Goal: Information Seeking & Learning: Learn about a topic

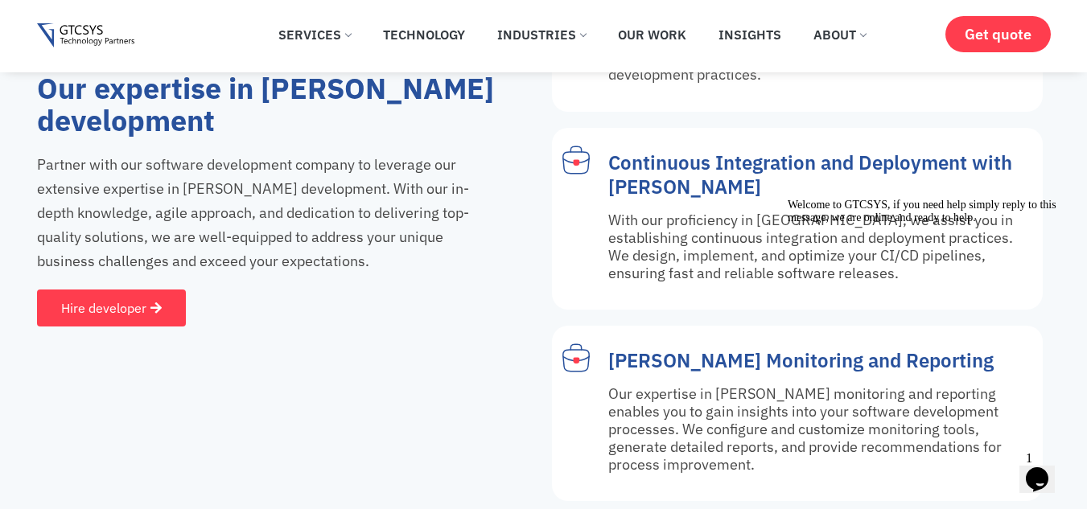
click at [788, 199] on icon "Chat attention grabber" at bounding box center [788, 199] width 0 height 0
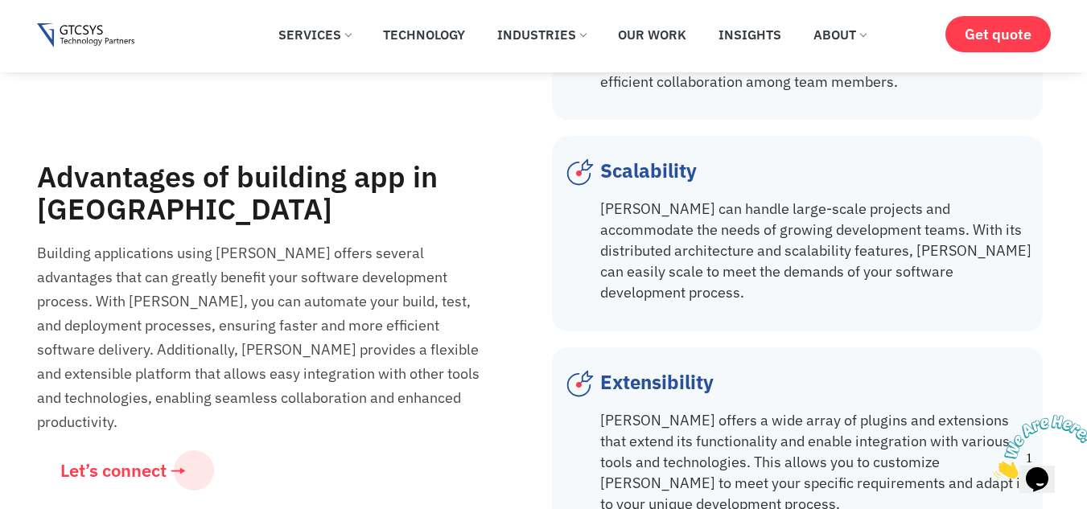
scroll to position [3089, 0]
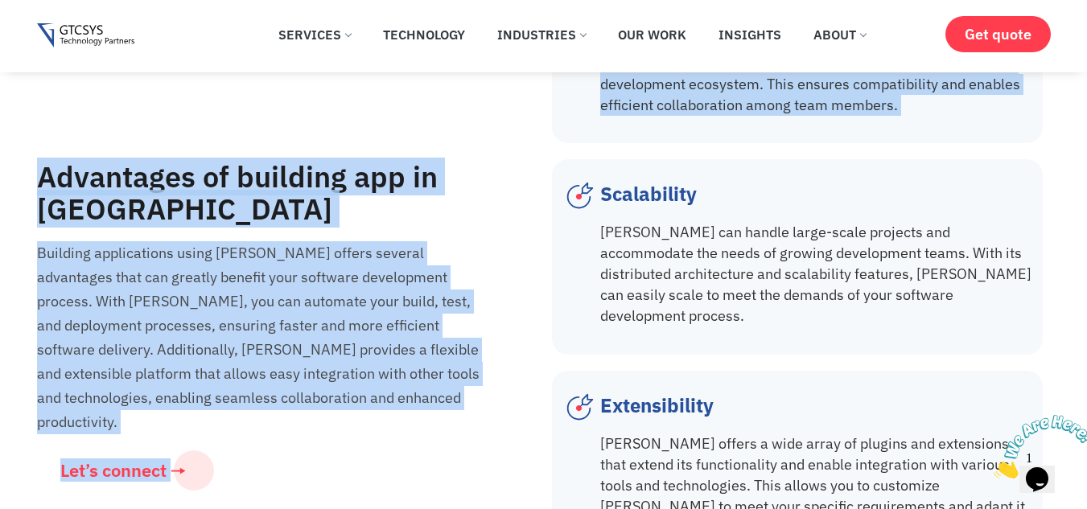
drag, startPoint x: 29, startPoint y: 165, endPoint x: 41, endPoint y: 176, distance: 16.5
click at [41, 176] on h2 "Advantages of building app in [GEOGRAPHIC_DATA]" at bounding box center [263, 193] width 452 height 64
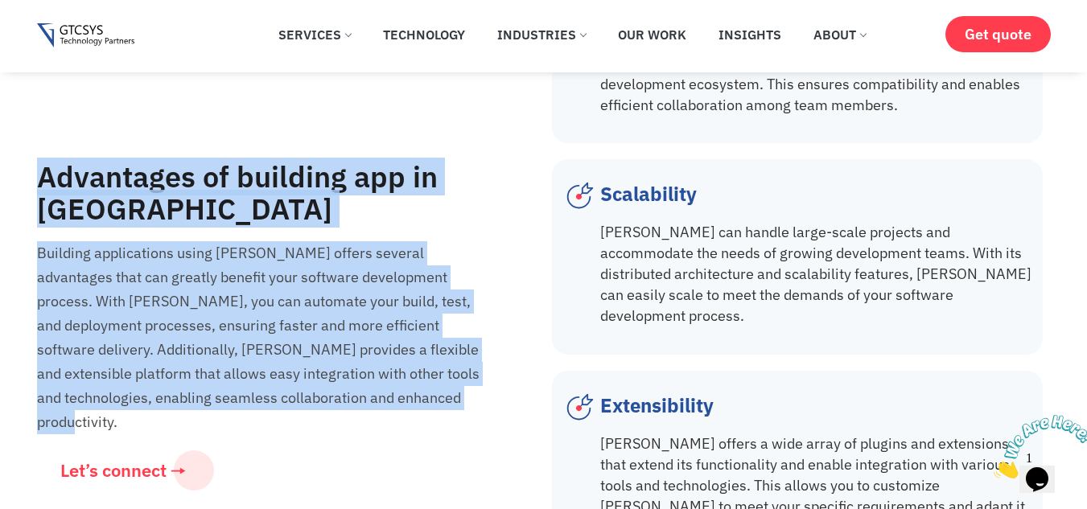
drag, startPoint x: 41, startPoint y: 176, endPoint x: 298, endPoint y: 392, distance: 335.1
click at [298, 392] on div "Advantages of building app in [GEOGRAPHIC_DATA] Building applications using [PE…" at bounding box center [290, 347] width 507 height 373
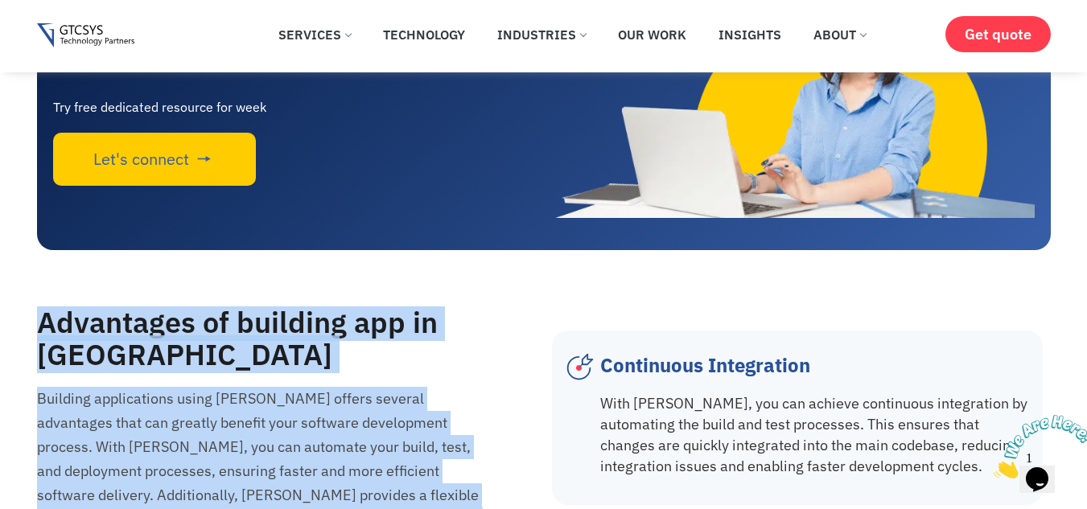
scroll to position [2367, 0]
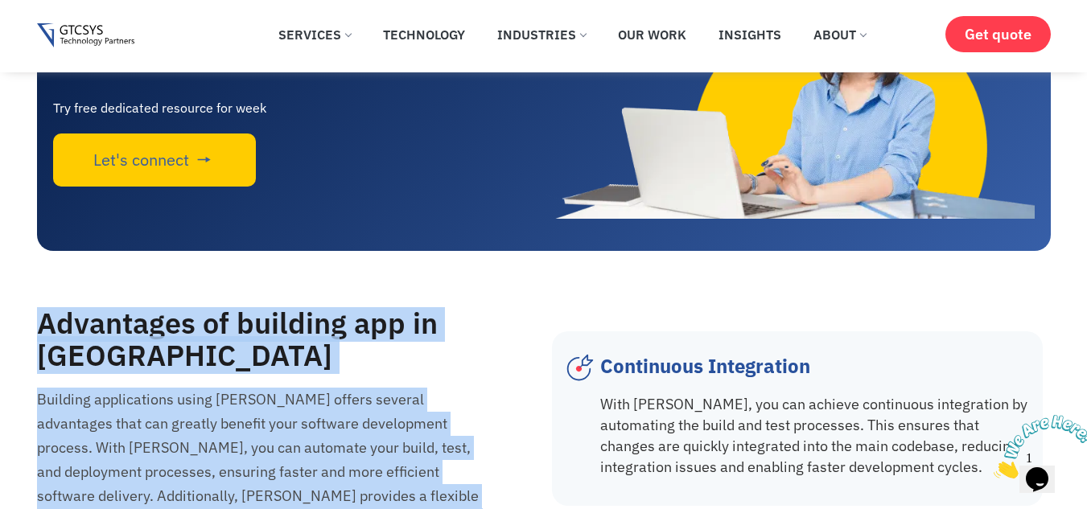
click at [615, 130] on img at bounding box center [789, 91] width 491 height 253
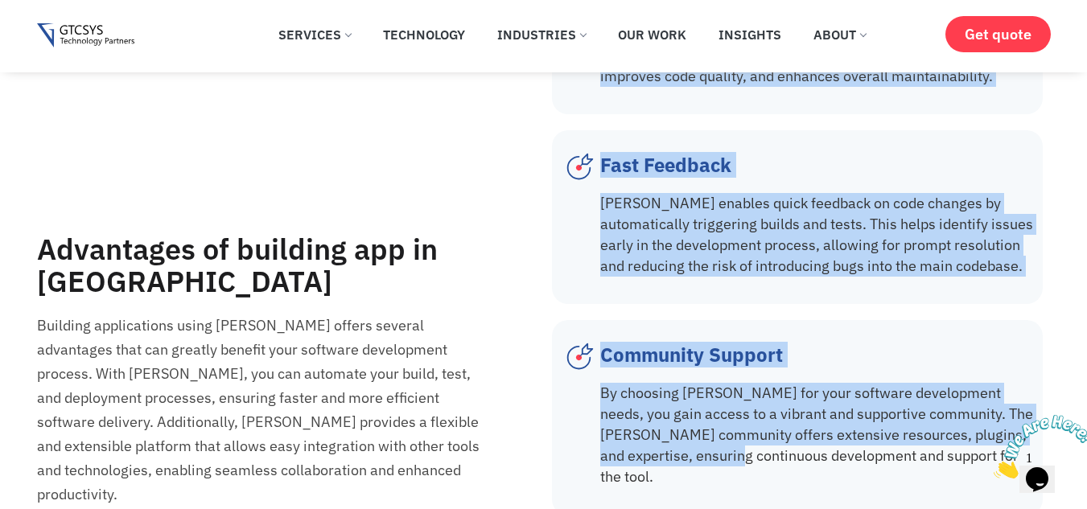
scroll to position [3953, 0]
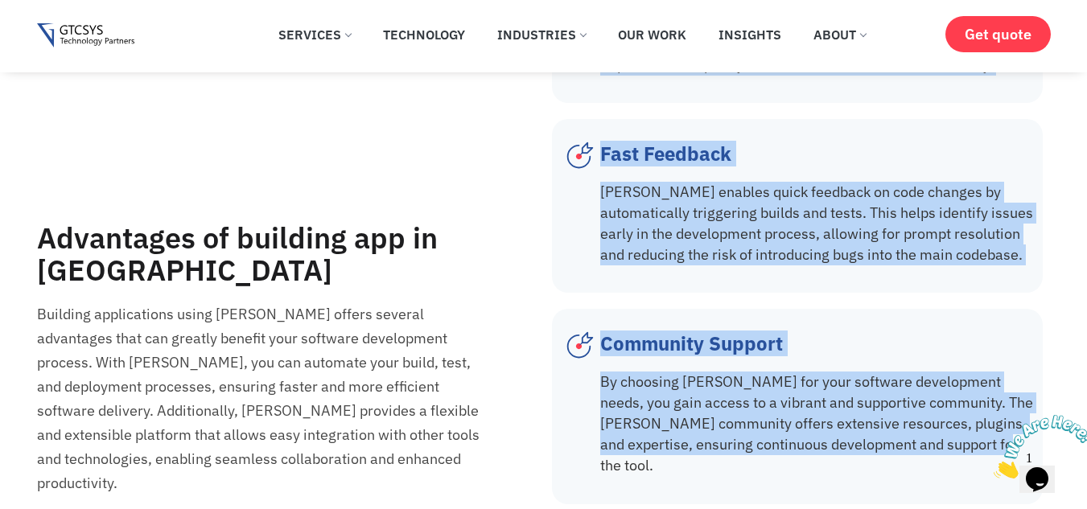
drag, startPoint x: 603, startPoint y: 172, endPoint x: 1019, endPoint y: 356, distance: 454.9
copy div "Continuous Integration With [PERSON_NAME], you can achieve continuous integrati…"
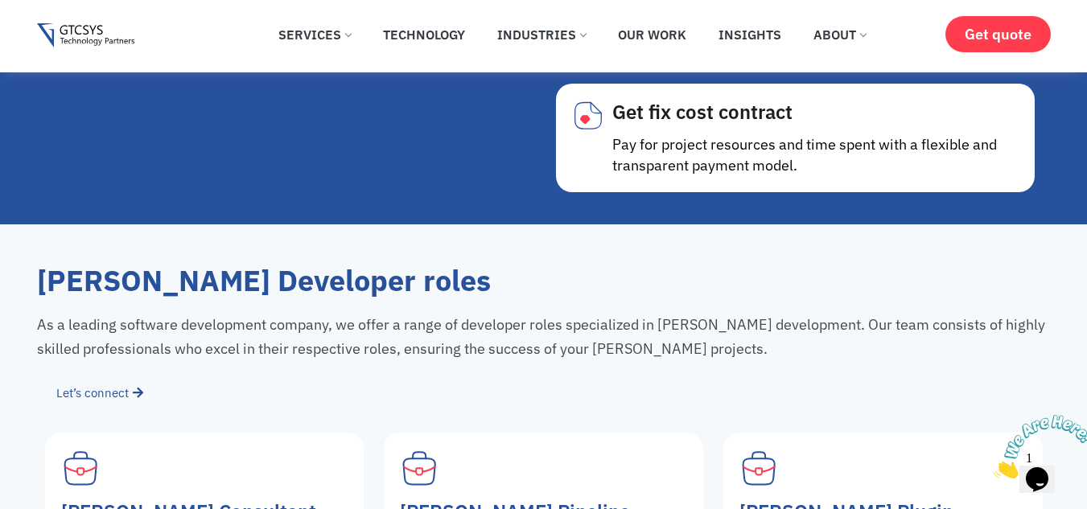
scroll to position [10116, 0]
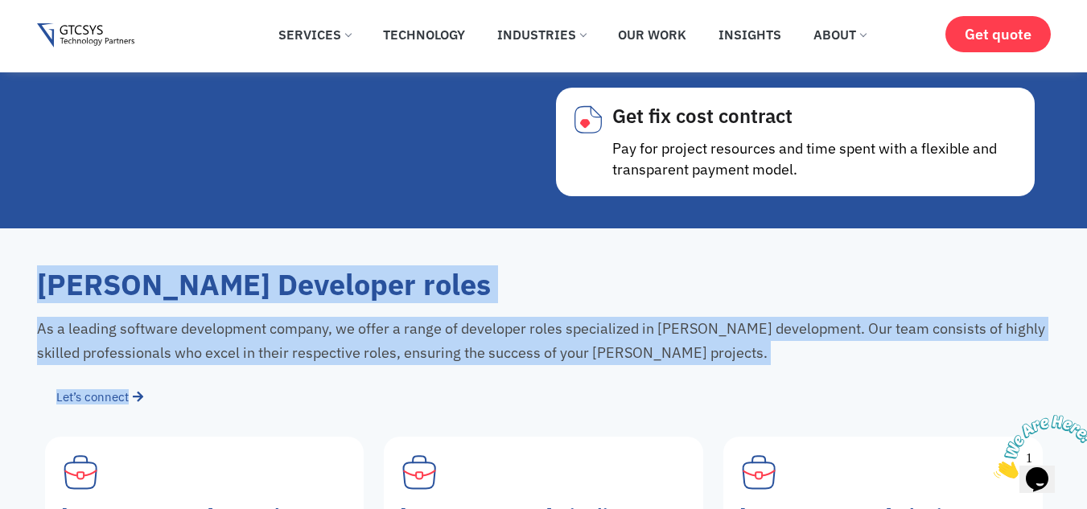
drag, startPoint x: 22, startPoint y: 123, endPoint x: 702, endPoint y: 210, distance: 686.1
copy div "[PERSON_NAME] Developer roles As a leading software development company, we off…"
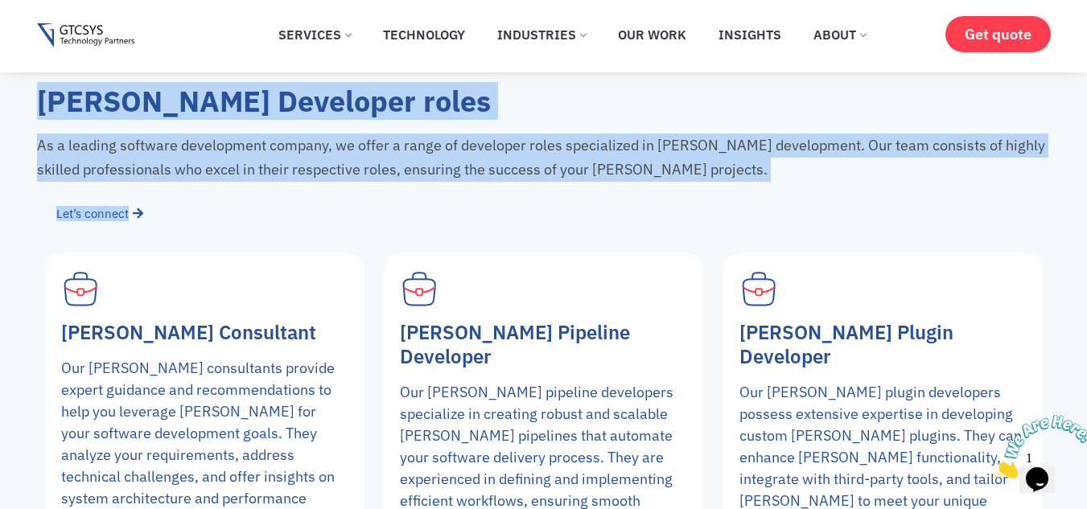
scroll to position [10302, 0]
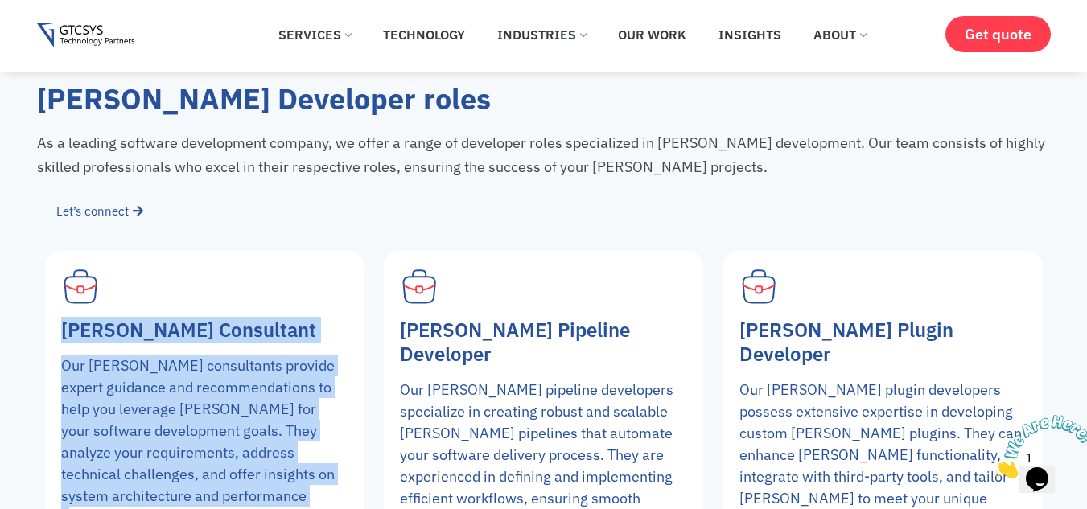
drag, startPoint x: 64, startPoint y: 172, endPoint x: 290, endPoint y: 335, distance: 277.7
click at [290, 335] on div "[PERSON_NAME] Consultant Our [PERSON_NAME] consultants provide expert guidance …" at bounding box center [204, 404] width 319 height 307
copy div "[PERSON_NAME] Consultant Our [PERSON_NAME] consultants provide expert guidance …"
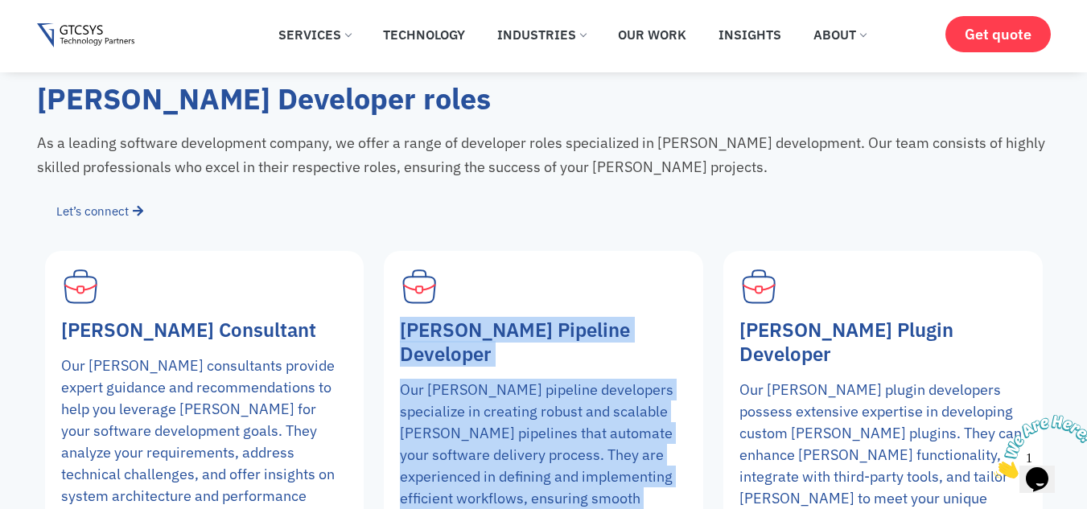
drag, startPoint x: 402, startPoint y: 176, endPoint x: 495, endPoint y: 327, distance: 176.6
click at [495, 327] on div "[PERSON_NAME] Pipeline Developer Our [PERSON_NAME] pipeline developers speciali…" at bounding box center [543, 404] width 319 height 307
copy div "[PERSON_NAME] Pipeline Developer Our [PERSON_NAME] pipeline developers speciali…"
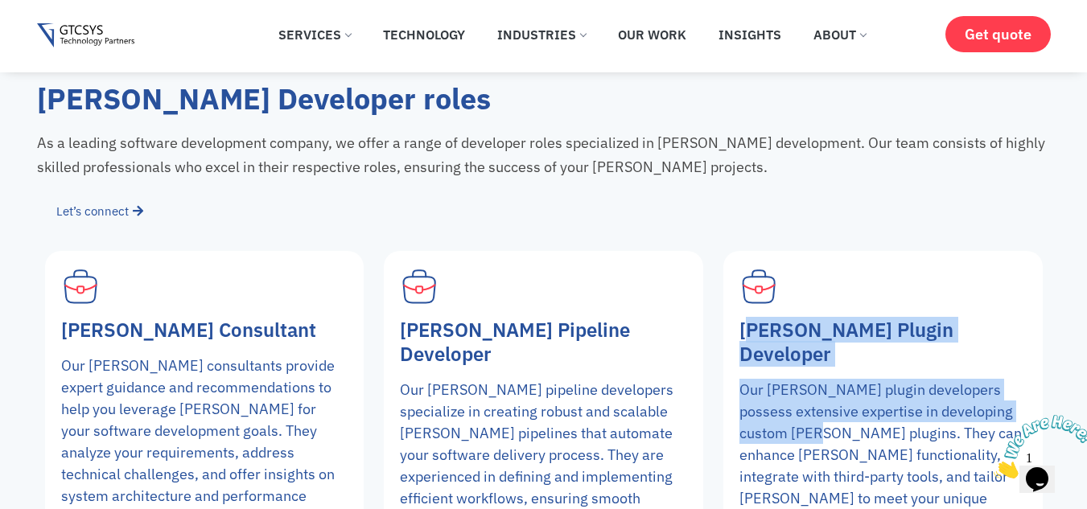
drag, startPoint x: 745, startPoint y: 162, endPoint x: 804, endPoint y: 251, distance: 106.9
click at [804, 251] on div "[PERSON_NAME] Plugin Developer Our [PERSON_NAME] plugin developers possess exte…" at bounding box center [882, 404] width 319 height 307
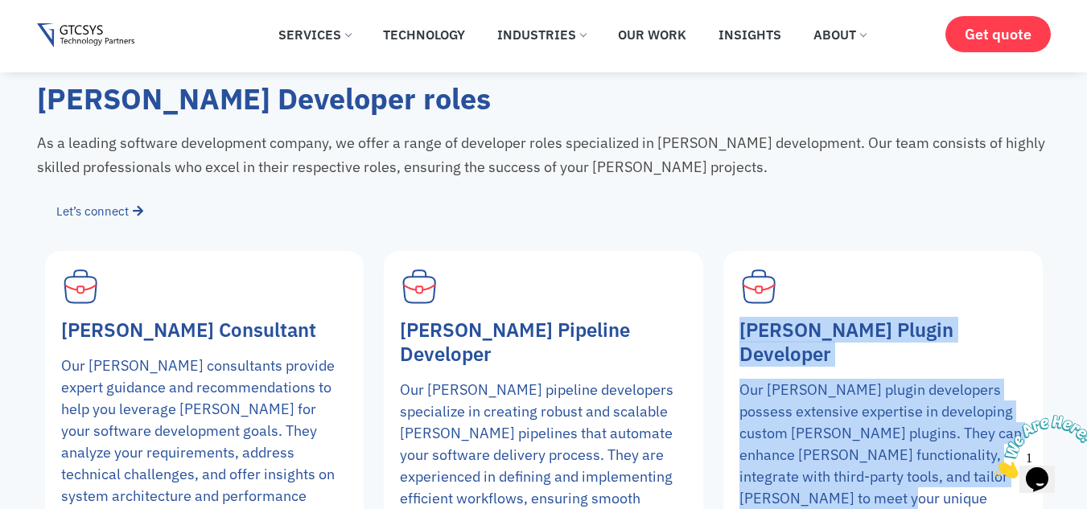
drag, startPoint x: 735, startPoint y: 173, endPoint x: 886, endPoint y: 327, distance: 215.6
click at [886, 327] on div "[PERSON_NAME] Plugin Developer Our [PERSON_NAME] plugin developers possess exte…" at bounding box center [882, 404] width 319 height 307
copy div "[PERSON_NAME] Plugin Developer Our [PERSON_NAME] plugin developers possess exte…"
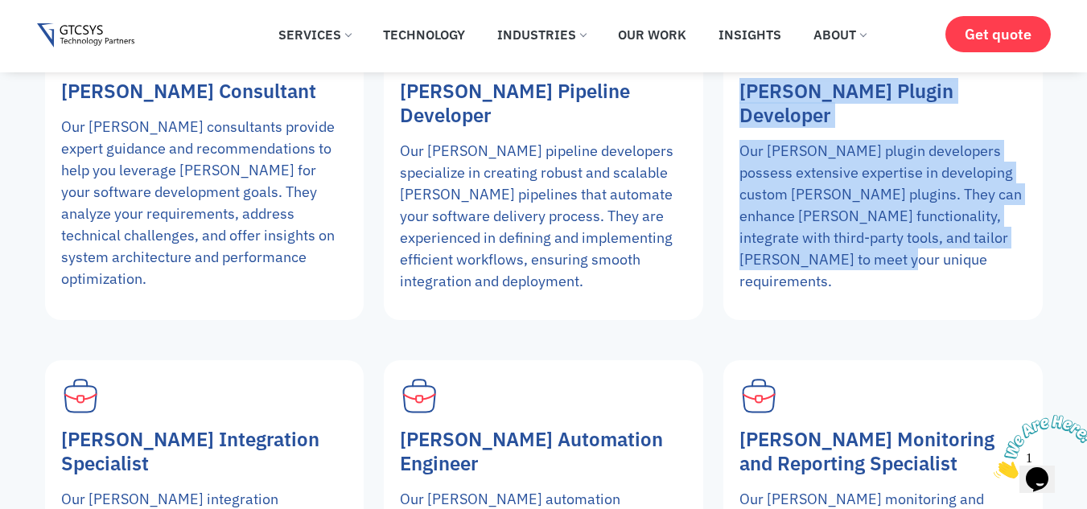
scroll to position [10543, 0]
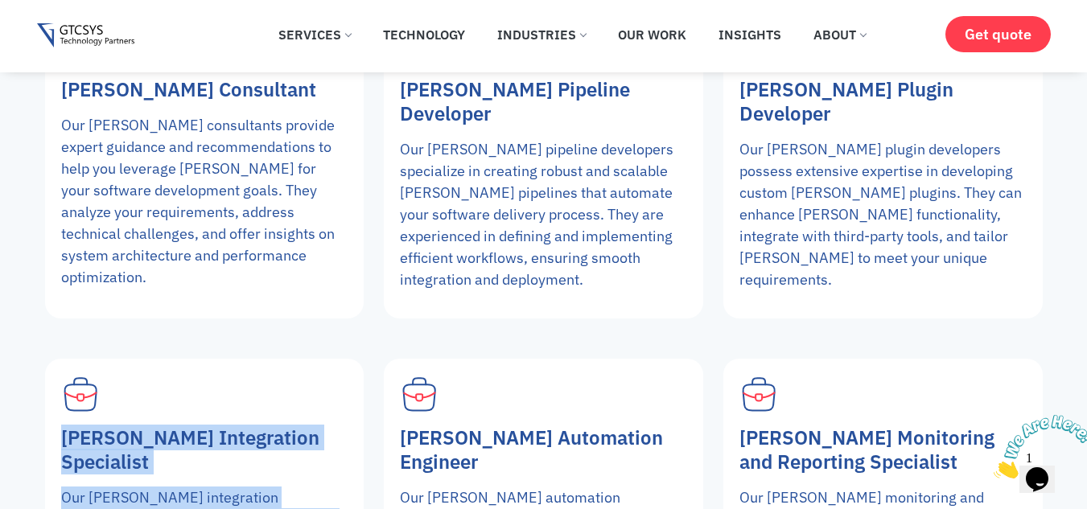
drag, startPoint x: 56, startPoint y: 245, endPoint x: 309, endPoint y: 389, distance: 291.4
click at [309, 389] on div "[PERSON_NAME] Integration Specialist Our [PERSON_NAME] integration specialists …" at bounding box center [204, 512] width 319 height 307
copy div "[PERSON_NAME] Integration Specialist Our [PERSON_NAME] integration specialists …"
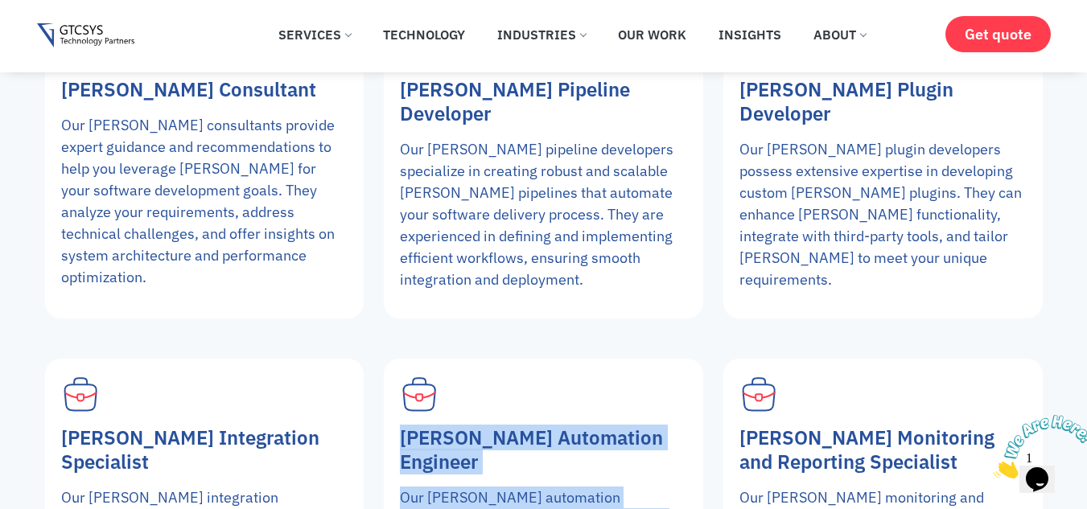
drag, startPoint x: 391, startPoint y: 236, endPoint x: 586, endPoint y: 396, distance: 251.5
click at [586, 396] on div "[PERSON_NAME] Automation Engineer Our [PERSON_NAME] automation engineers specia…" at bounding box center [543, 512] width 319 height 307
copy div "[PERSON_NAME] Automation Engineer Our [PERSON_NAME] automation engineers specia…"
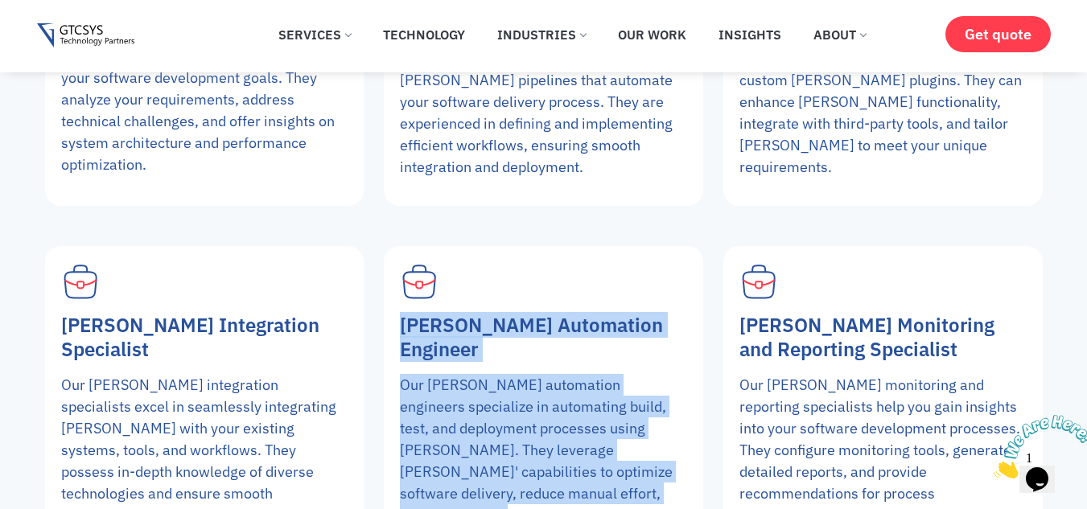
scroll to position [10658, 0]
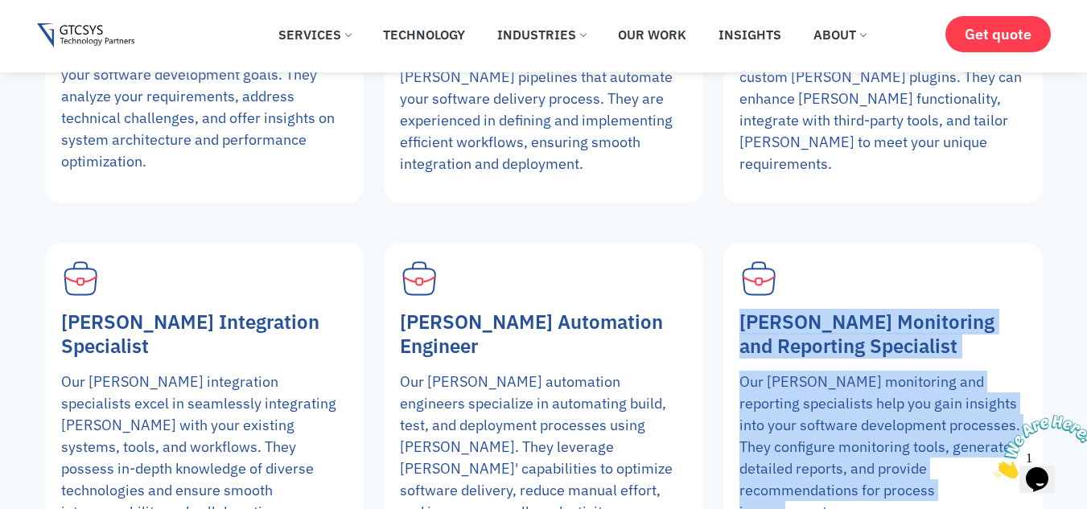
drag, startPoint x: 739, startPoint y: 133, endPoint x: 872, endPoint y: 318, distance: 227.7
click at [872, 318] on div "[PERSON_NAME] Monitoring and Reporting Specialist Our [PERSON_NAME] monitoring …" at bounding box center [882, 396] width 319 height 307
copy div "[PERSON_NAME] Monitoring and Reporting Specialist Our [PERSON_NAME] monitoring …"
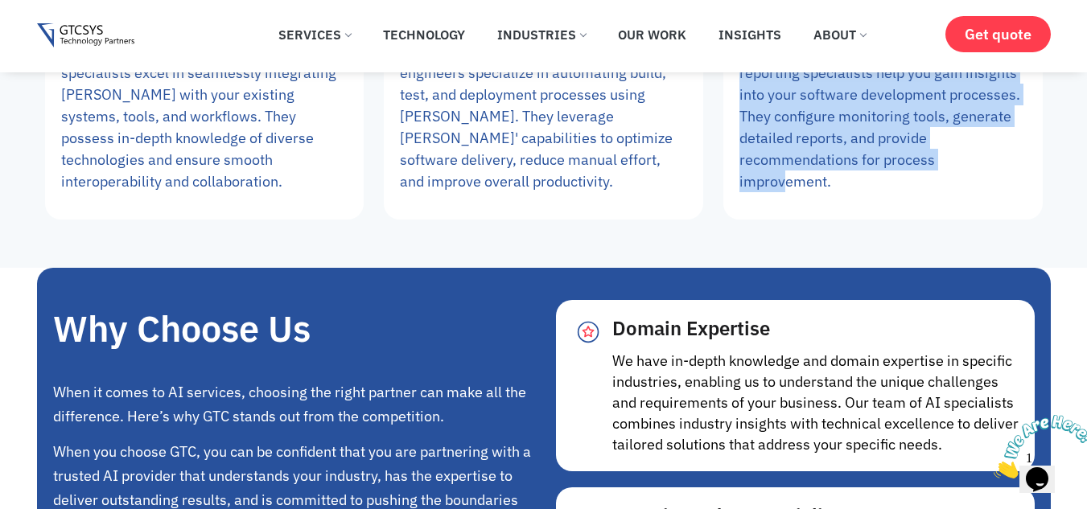
scroll to position [10991, 0]
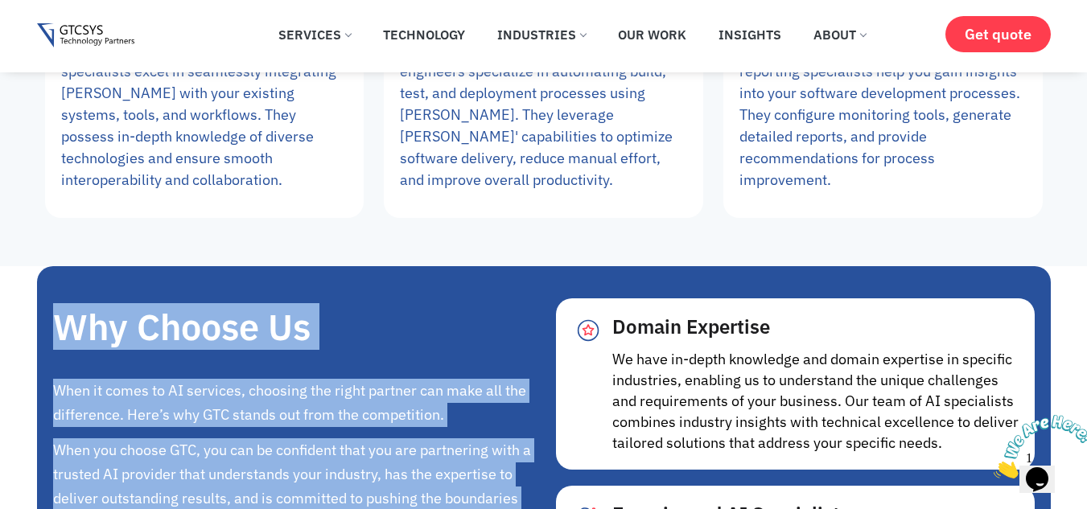
drag, startPoint x: 63, startPoint y: 119, endPoint x: 296, endPoint y: 354, distance: 331.0
copy div "Why Choose Us When it comes to AI services, choosing the right partner can make…"
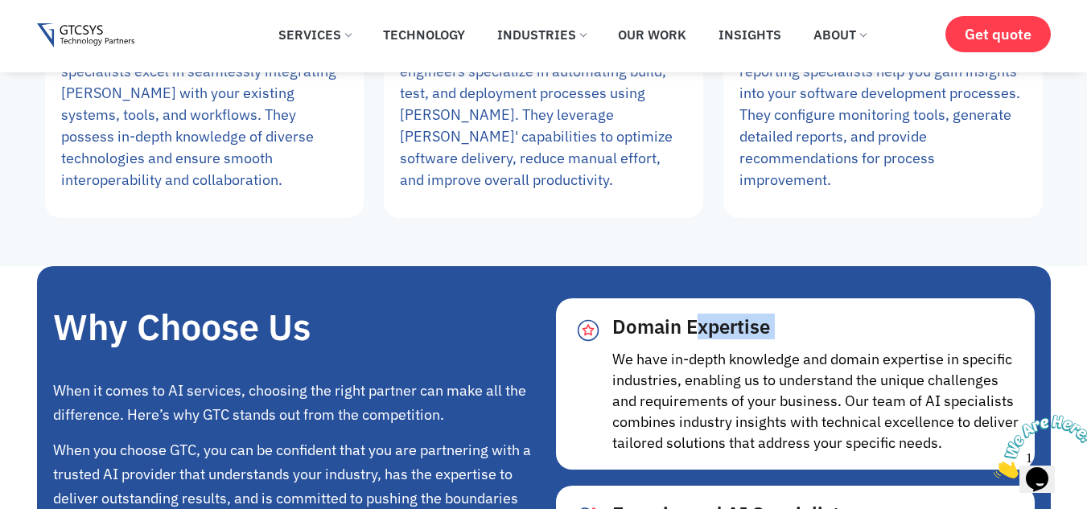
drag, startPoint x: 610, startPoint y: 149, endPoint x: 614, endPoint y: 137, distance: 12.7
click at [614, 315] on div "Domain Expertise We have in-depth knowledge and domain expertise in specific in…" at bounding box center [795, 384] width 446 height 139
click at [614, 314] on span "Domain Expertise" at bounding box center [691, 327] width 158 height 26
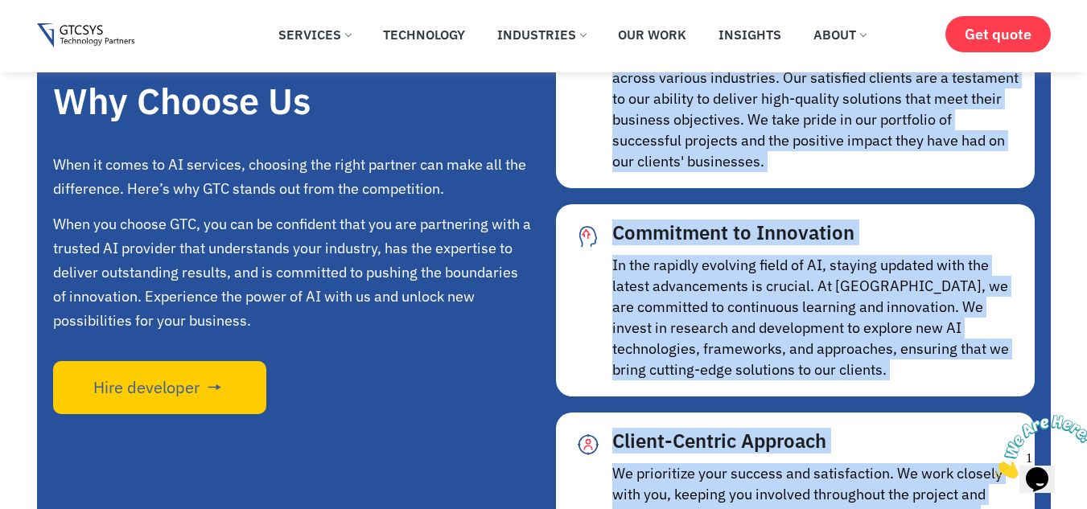
scroll to position [11791, 0]
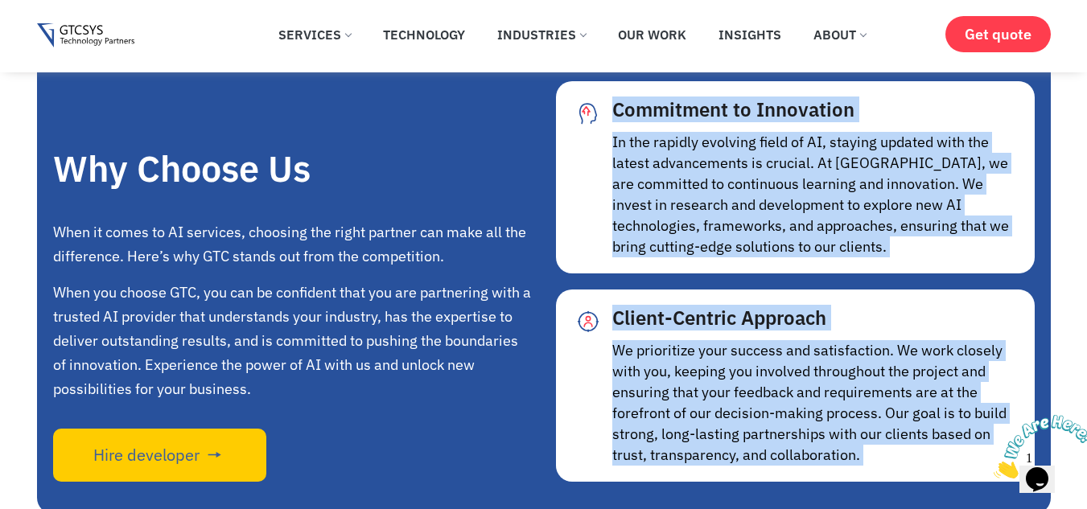
drag, startPoint x: 614, startPoint y: 137, endPoint x: 904, endPoint y: 278, distance: 322.7
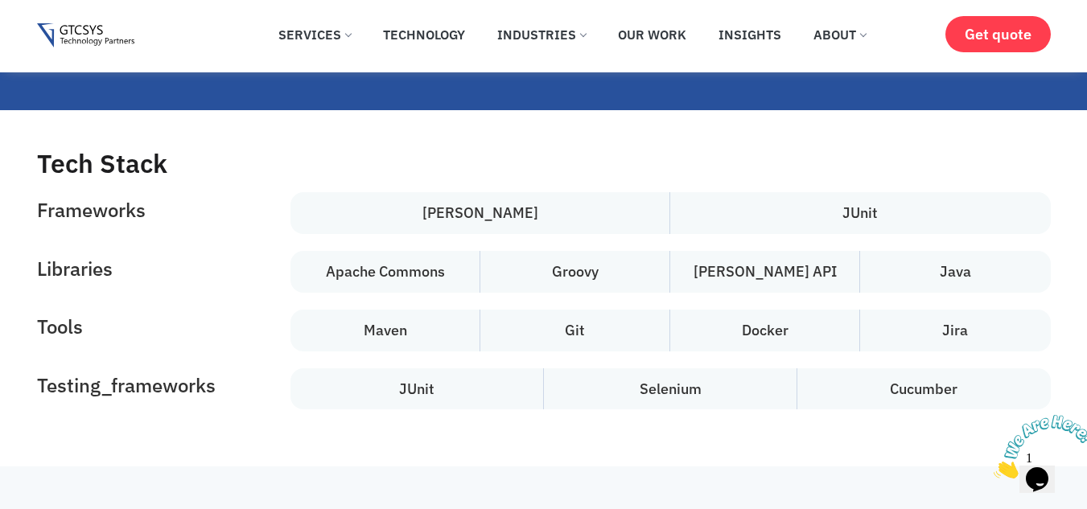
scroll to position [5221, 0]
